Goal: Transaction & Acquisition: Book appointment/travel/reservation

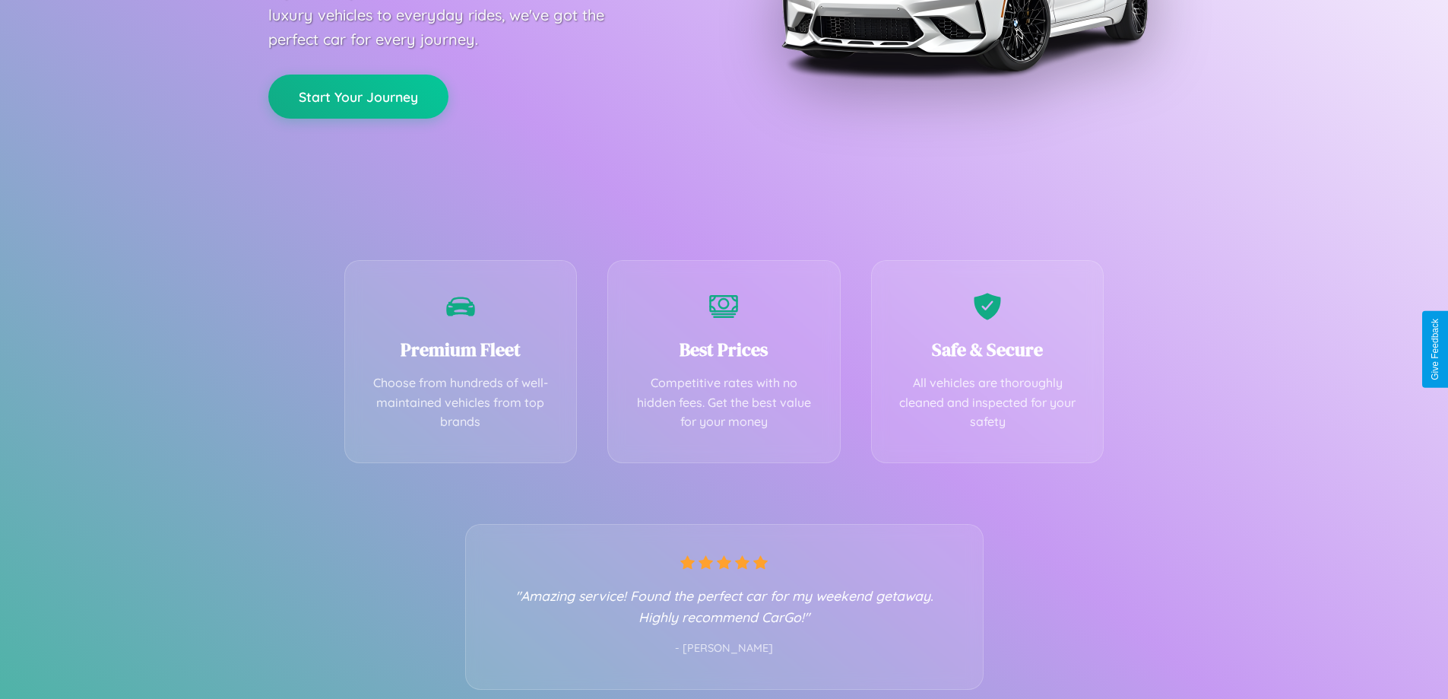
scroll to position [300, 0]
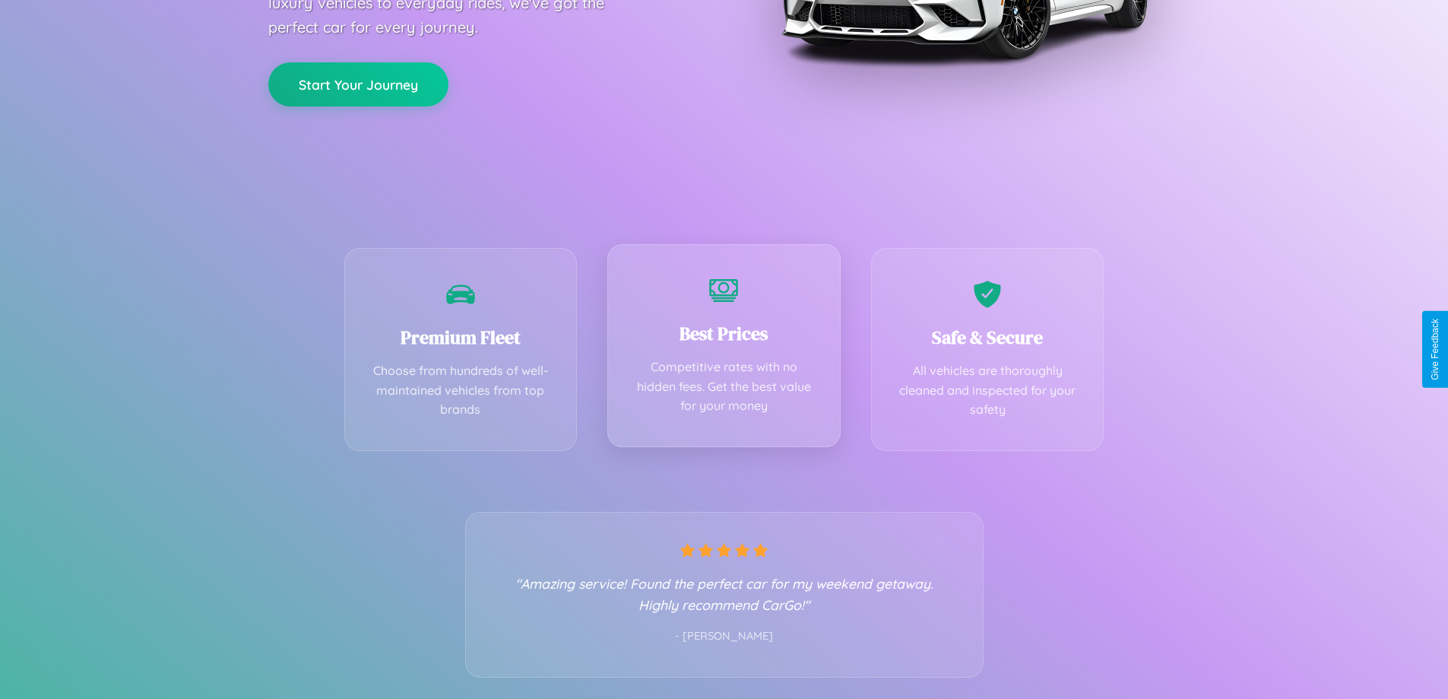
click at [724, 349] on div "Best Prices Competitive rates with no hidden fees. Get the best value for your …" at bounding box center [723, 345] width 233 height 203
click at [358, 83] on button "Start Your Journey" at bounding box center [358, 83] width 180 height 44
click at [358, 82] on button "Start Your Journey" at bounding box center [358, 83] width 180 height 44
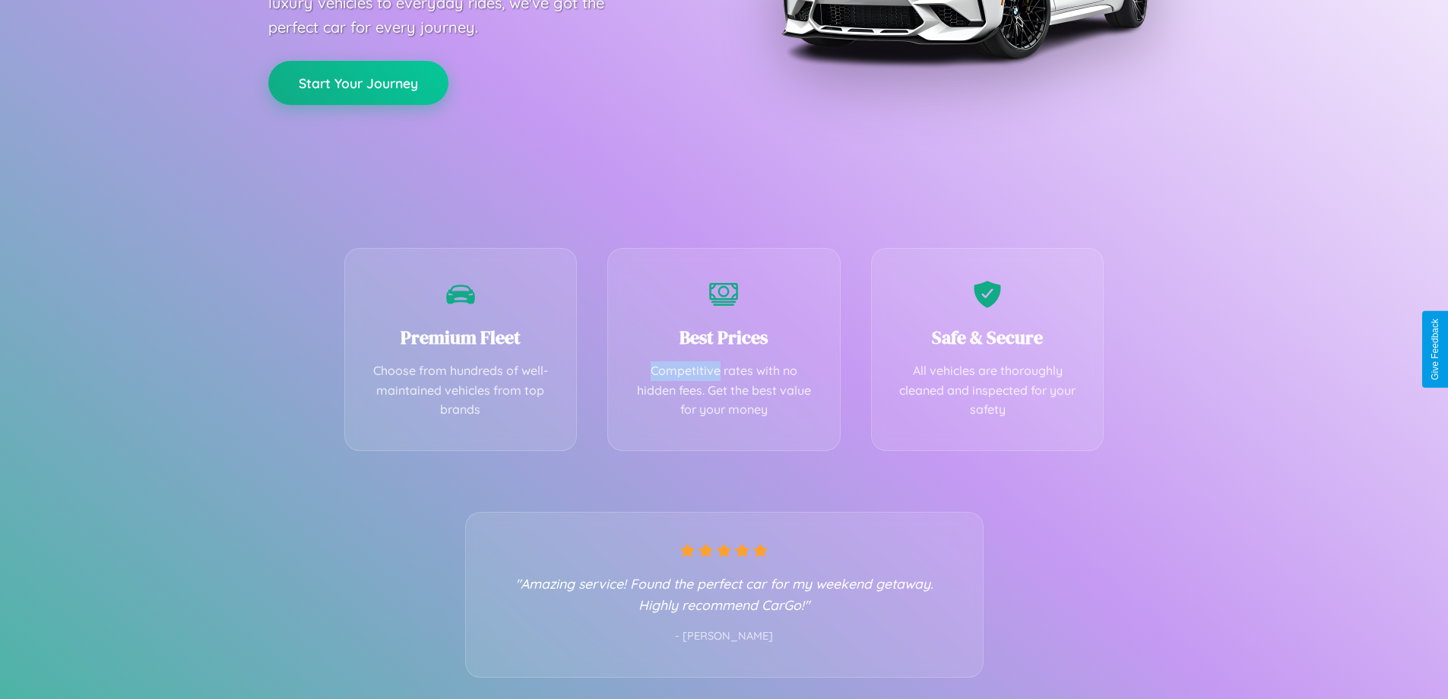
click at [358, 82] on button "Start Your Journey" at bounding box center [358, 83] width 180 height 44
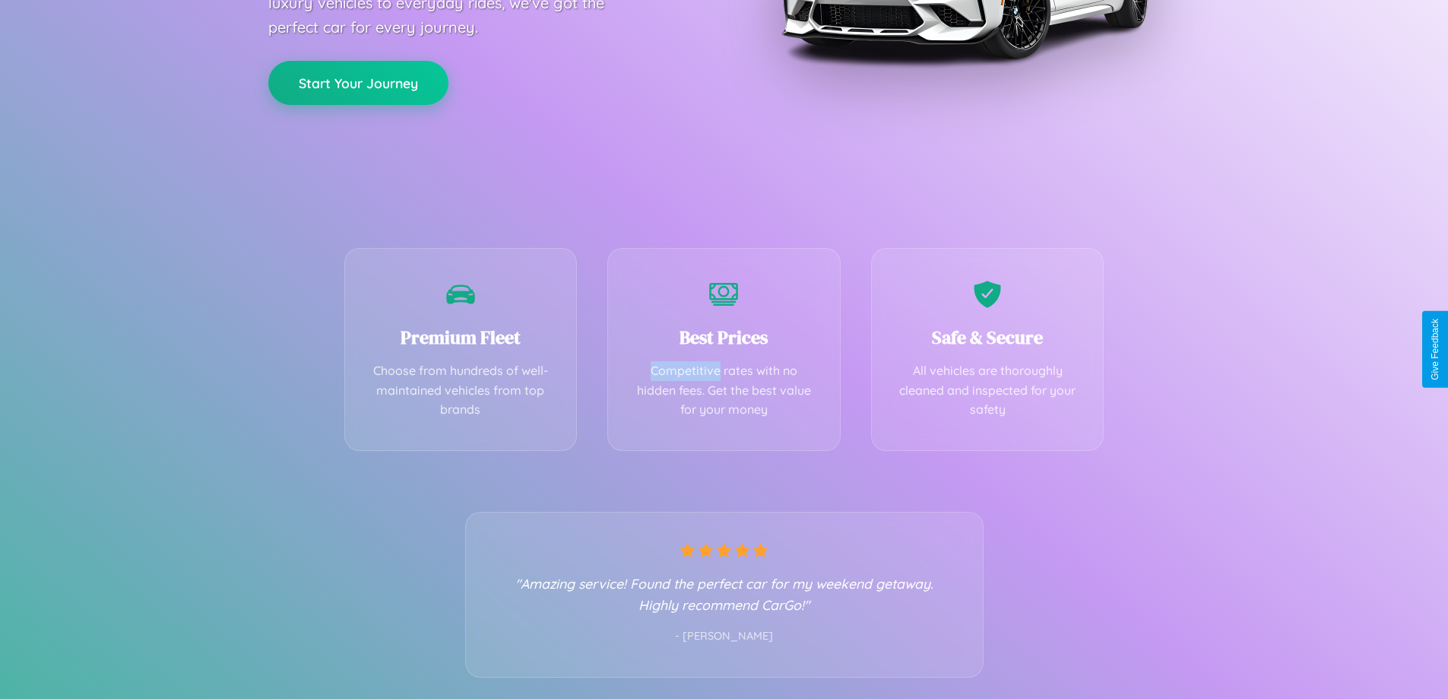
click at [358, 82] on button "Start Your Journey" at bounding box center [358, 83] width 180 height 44
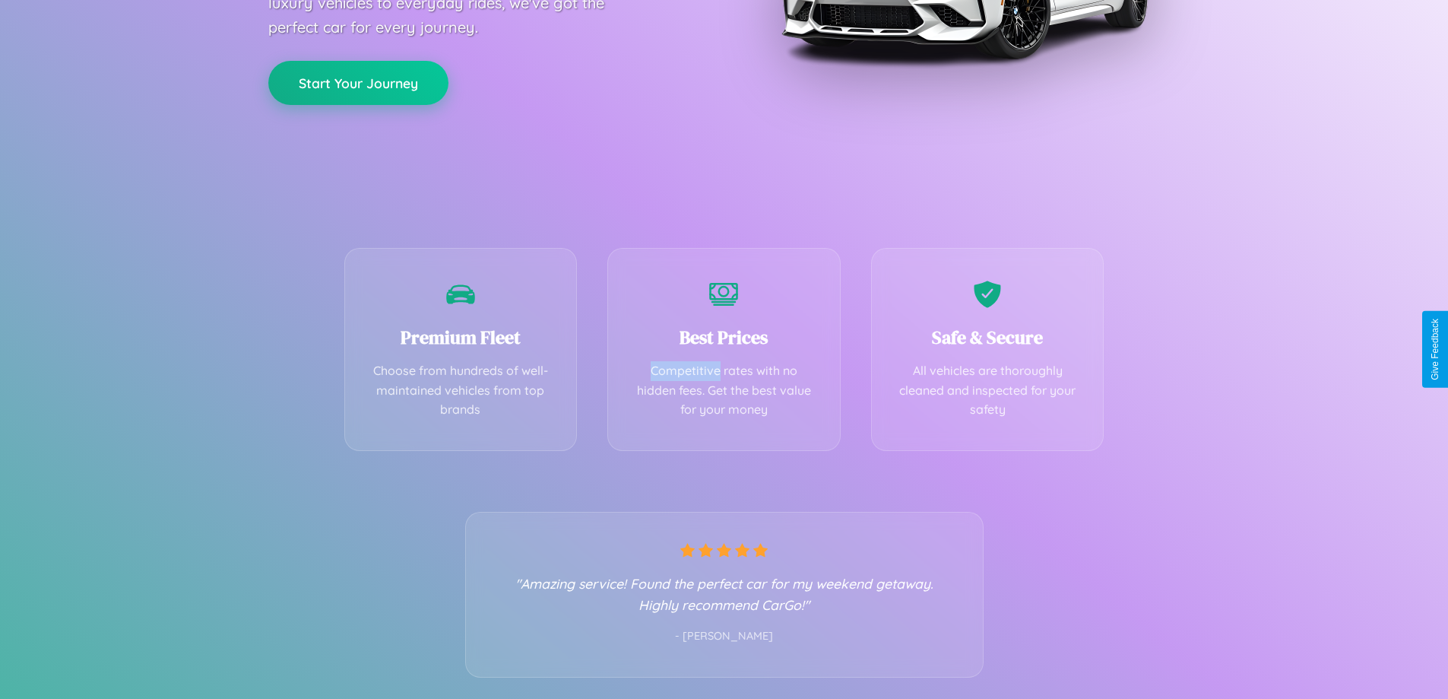
click at [358, 82] on button "Start Your Journey" at bounding box center [358, 83] width 180 height 44
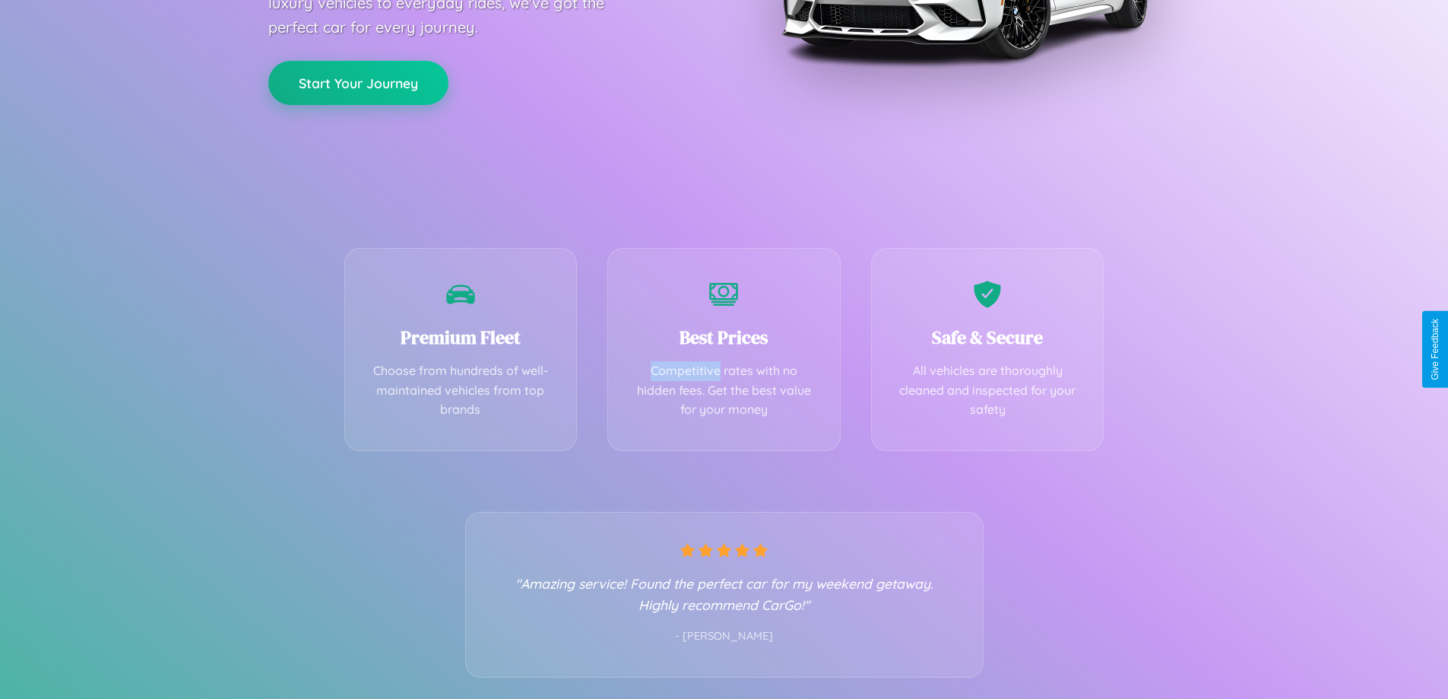
click at [358, 82] on button "Start Your Journey" at bounding box center [358, 83] width 180 height 44
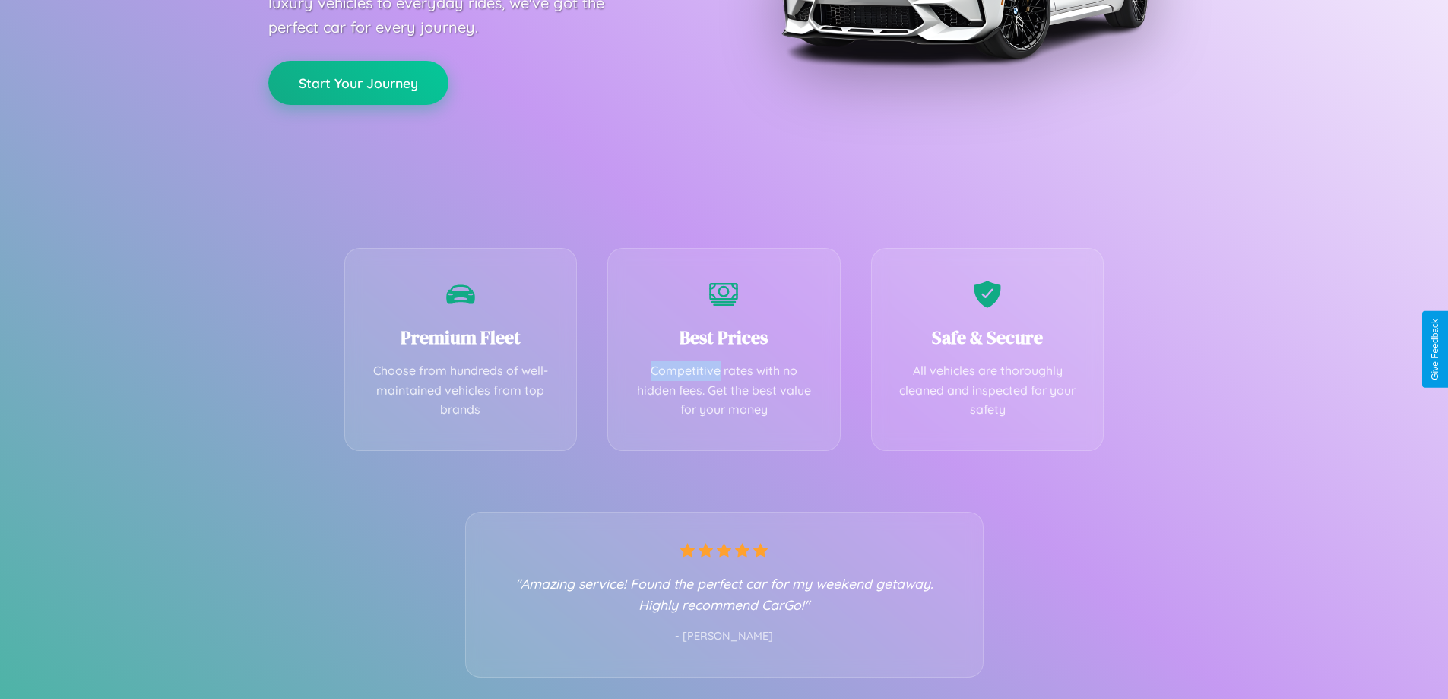
click at [358, 82] on button "Start Your Journey" at bounding box center [358, 83] width 180 height 44
